Goal: Navigation & Orientation: Find specific page/section

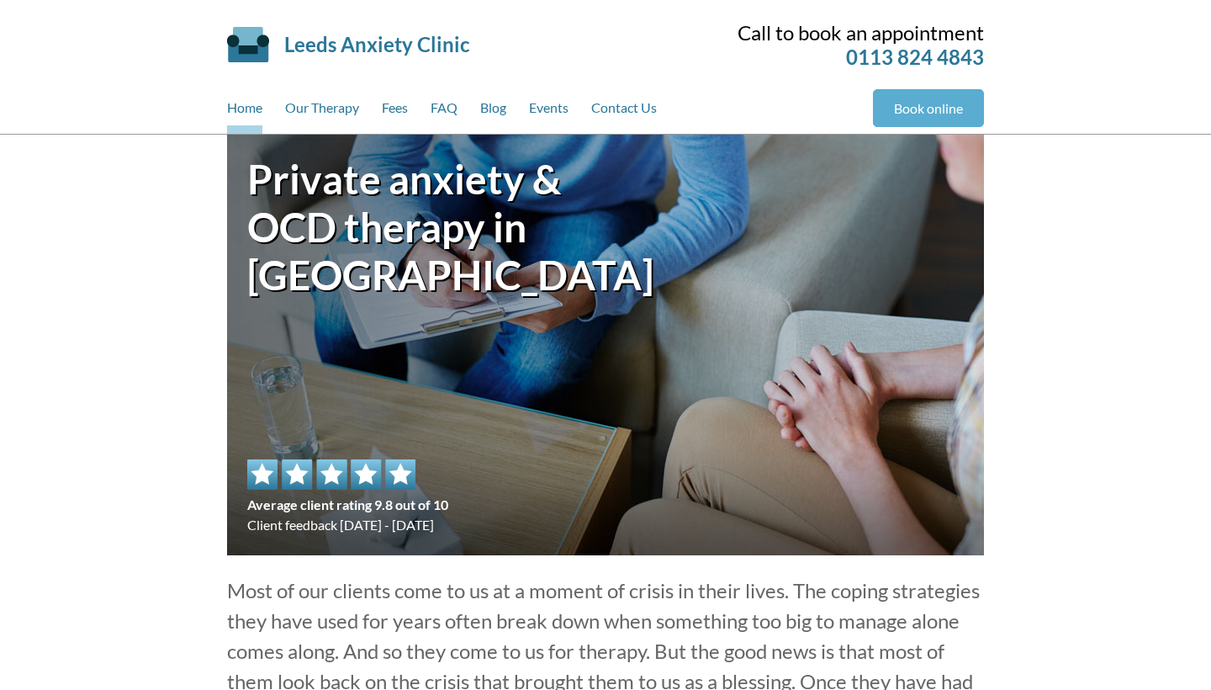
click at [930, 103] on link "Book online" at bounding box center [928, 108] width 111 height 38
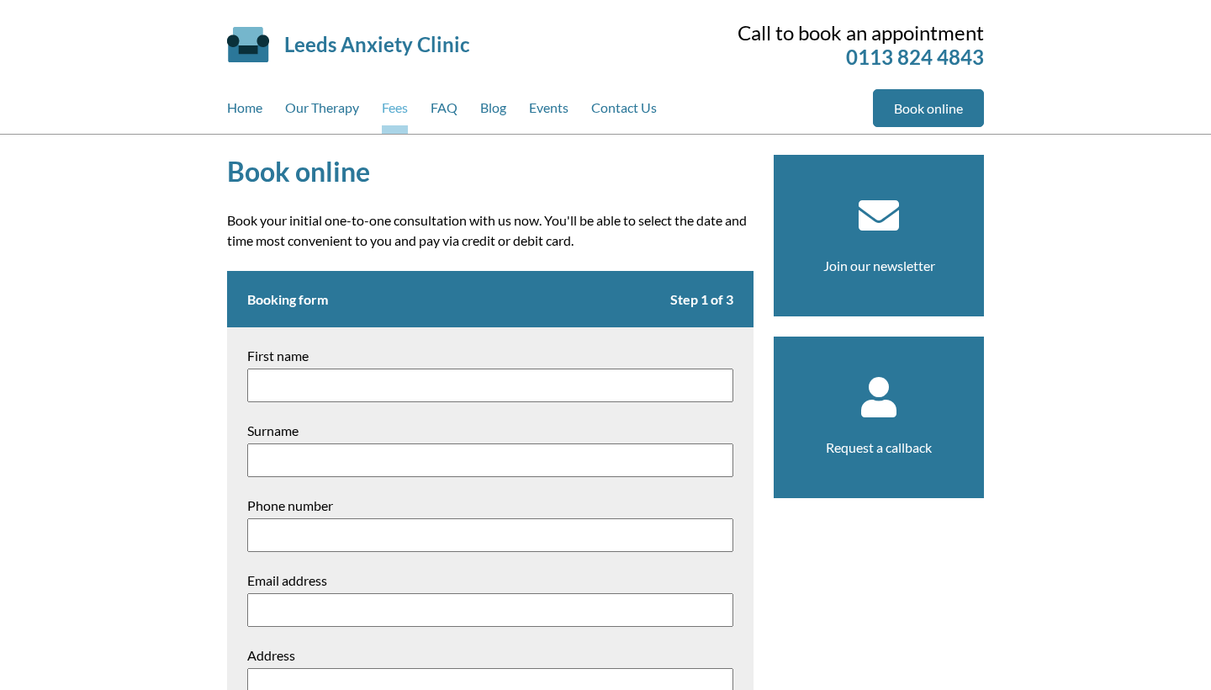
click at [402, 98] on link "Fees" at bounding box center [395, 111] width 26 height 45
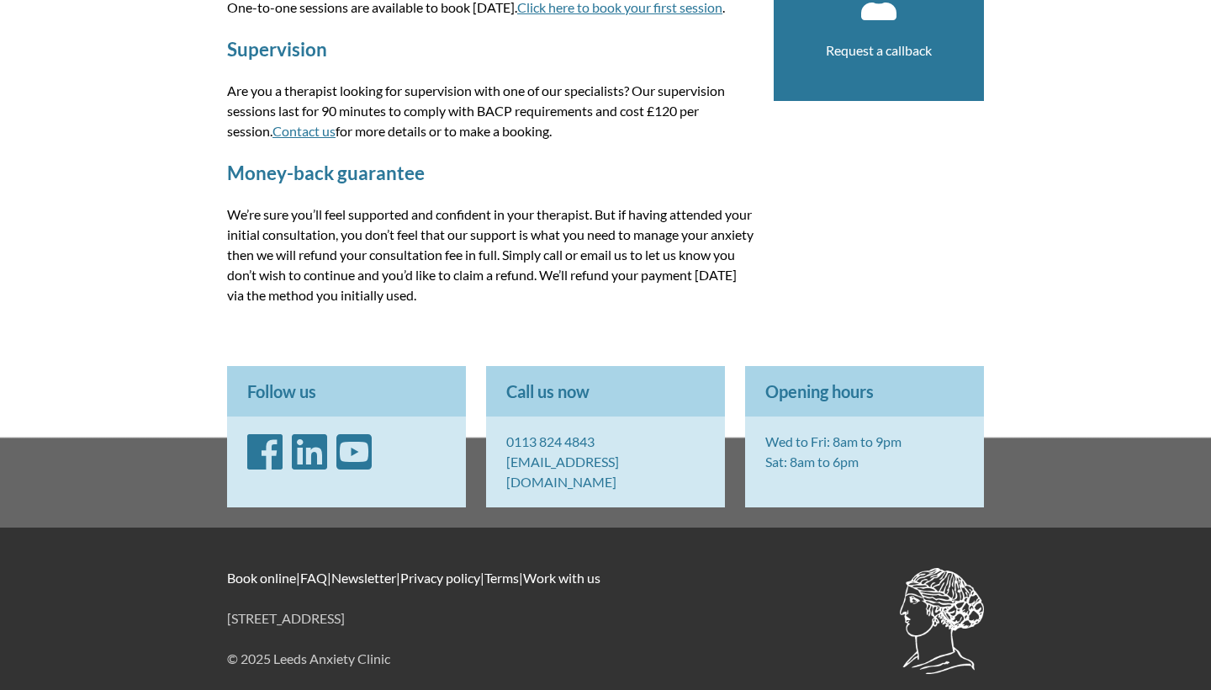
scroll to position [396, 0]
click at [939, 592] on img at bounding box center [942, 622] width 84 height 106
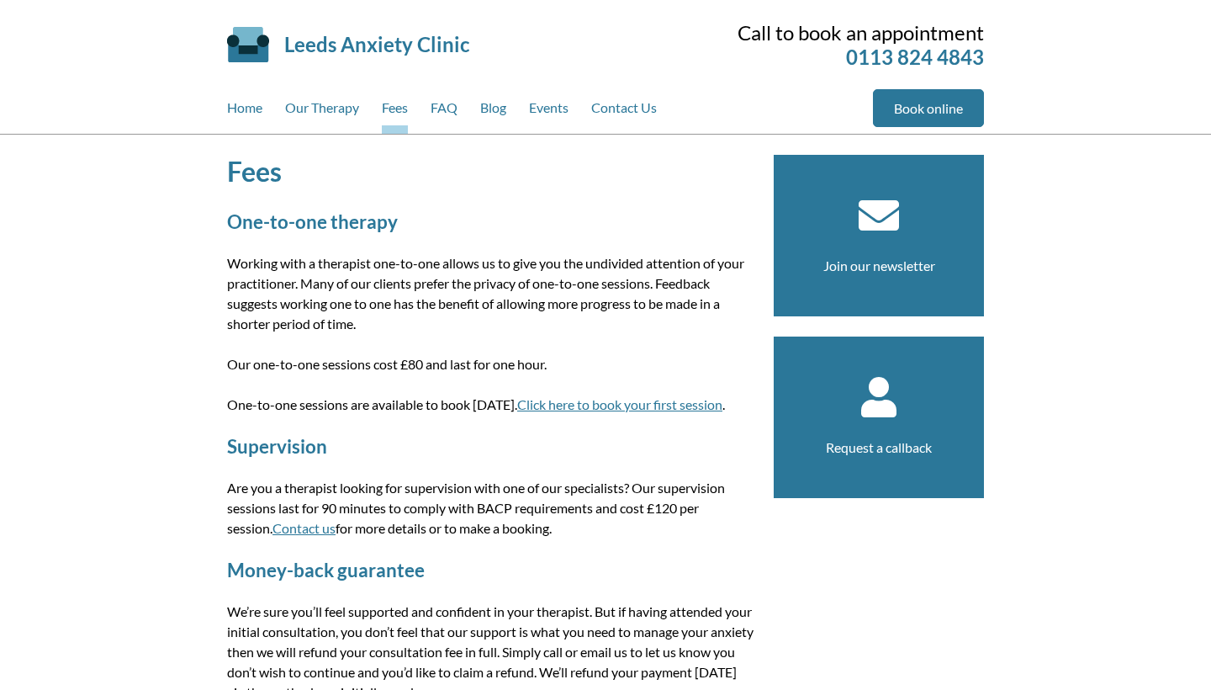
scroll to position [0, 0]
click at [247, 113] on link "Home" at bounding box center [244, 111] width 35 height 45
